Goal: Information Seeking & Learning: Understand process/instructions

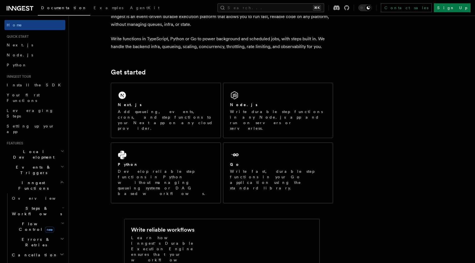
scroll to position [44, 0]
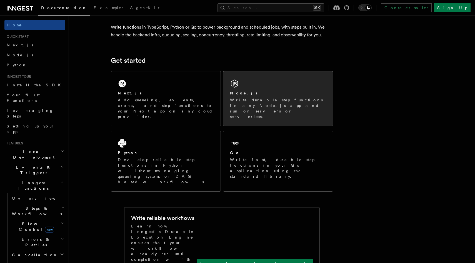
click at [266, 99] on p "Write durable step functions in any Node.js app and run on servers or serverles…" at bounding box center [278, 108] width 96 height 22
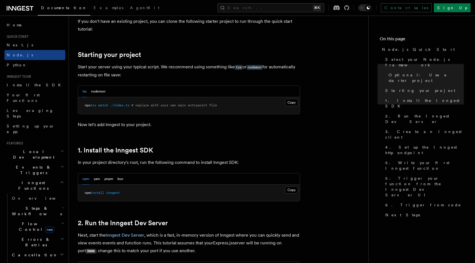
scroll to position [237, 0]
click at [97, 91] on button "nodemon" at bounding box center [98, 90] width 14 height 11
click at [82, 91] on button "tsx" at bounding box center [84, 90] width 4 height 11
click at [97, 91] on button "nodemon" at bounding box center [98, 90] width 14 height 11
click at [80, 89] on div "tsx nodemon" at bounding box center [188, 90] width 221 height 11
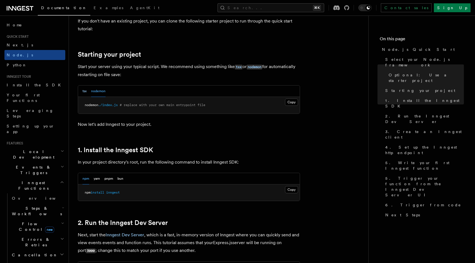
click at [83, 92] on button "tsx" at bounding box center [84, 90] width 4 height 11
click at [99, 89] on button "nodemon" at bounding box center [98, 90] width 14 height 11
click at [83, 92] on button "tsx" at bounding box center [84, 90] width 4 height 11
click at [99, 91] on button "nodemon" at bounding box center [98, 90] width 14 height 11
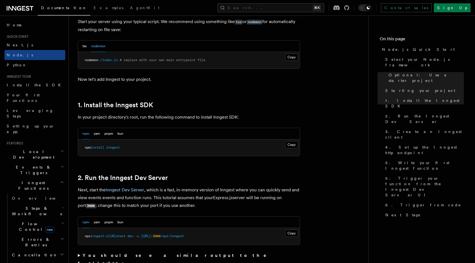
scroll to position [284, 0]
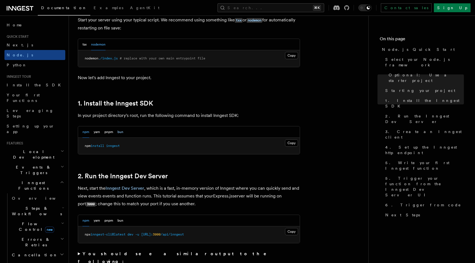
click at [118, 132] on button "bun" at bounding box center [120, 131] width 6 height 11
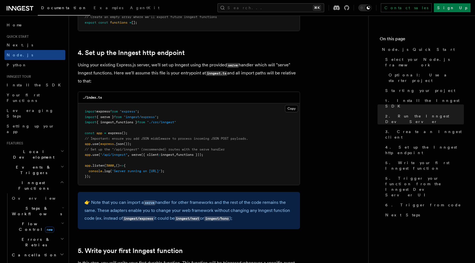
scroll to position [835, 0]
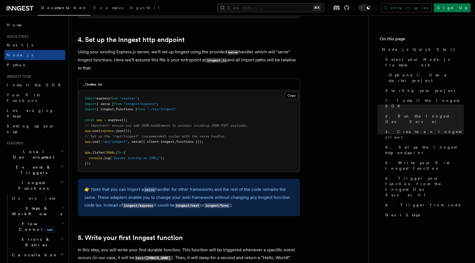
click at [200, 163] on pre "import express from "express" ; import { serve } from "inngest/express" ; impor…" at bounding box center [188, 131] width 221 height 82
drag, startPoint x: 92, startPoint y: 166, endPoint x: 85, endPoint y: 153, distance: 14.9
click at [85, 153] on pre "import express from "express" ; import { serve } from "inngest/express" ; impor…" at bounding box center [188, 131] width 221 height 82
click at [132, 147] on pre "import express from "express" ; import { serve } from "inngest/express" ; impor…" at bounding box center [188, 131] width 221 height 82
drag, startPoint x: 91, startPoint y: 165, endPoint x: 84, endPoint y: 156, distance: 11.3
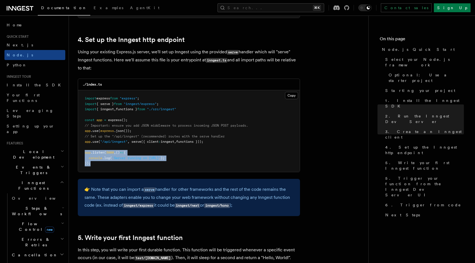
click at [84, 156] on pre "import express from "express" ; import { serve } from "inngest/express" ; impor…" at bounding box center [188, 131] width 221 height 82
click at [233, 162] on pre "import express from "express" ; import { serve } from "inngest/express" ; impor…" at bounding box center [188, 131] width 221 height 82
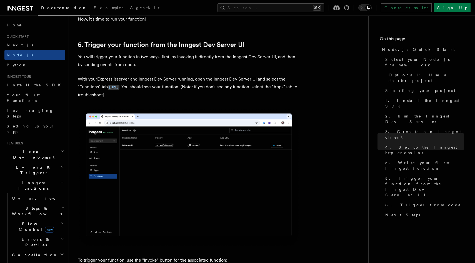
scroll to position [1125, 0]
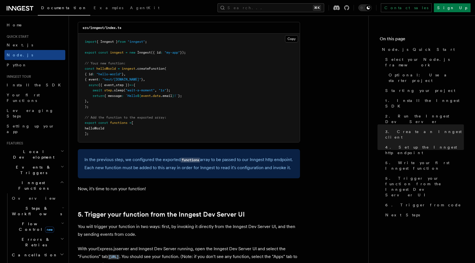
click at [138, 44] on span ""inngest"" at bounding box center [135, 42] width 17 height 4
copy span "inngest"
click at [264, 90] on pre "import { Inngest } from "inngest" ; export const inngest = new Inngest ({ id : …" at bounding box center [188, 88] width 221 height 109
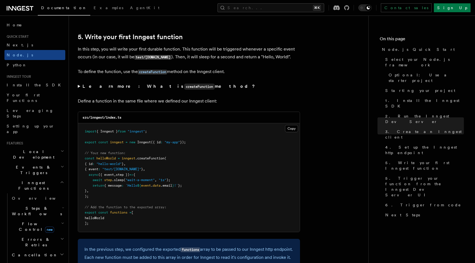
scroll to position [1035, 0]
click at [79, 88] on summary "Learn more: What is createFunction method?" at bounding box center [189, 87] width 222 height 8
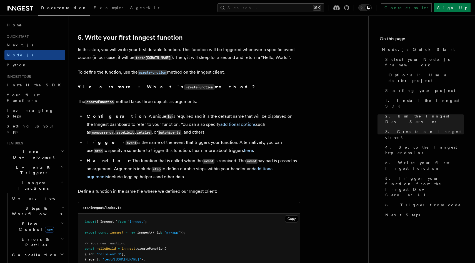
click at [79, 88] on summary "Learn more: What is createFunction method?" at bounding box center [189, 87] width 222 height 8
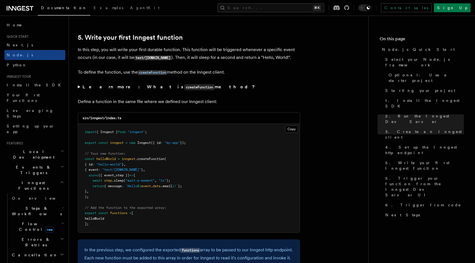
click at [79, 88] on summary "Learn more: What is createFunction method?" at bounding box center [189, 87] width 222 height 8
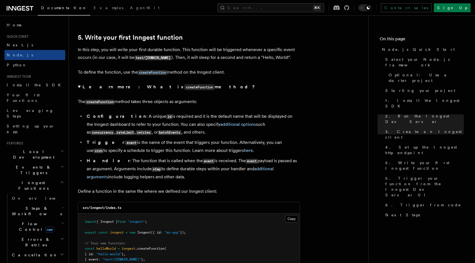
click at [79, 88] on summary "Learn more: What is createFunction method?" at bounding box center [189, 87] width 222 height 8
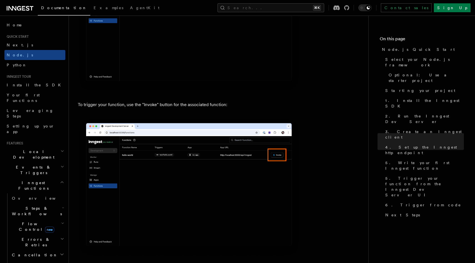
scroll to position [1460, 0]
